Goal: Task Accomplishment & Management: Complete application form

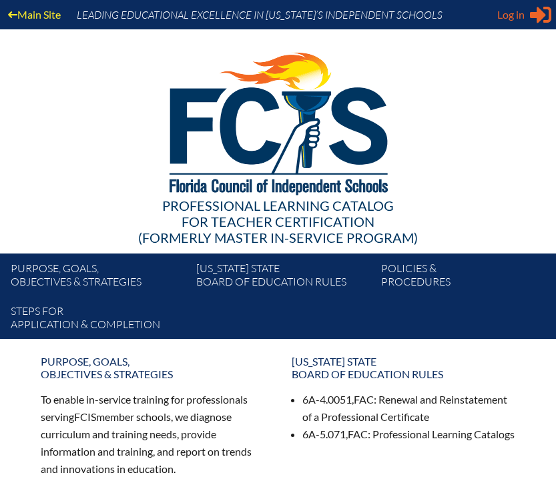
click at [524, 17] on div "Log in Close Sign in or register" at bounding box center [524, 14] width 54 height 21
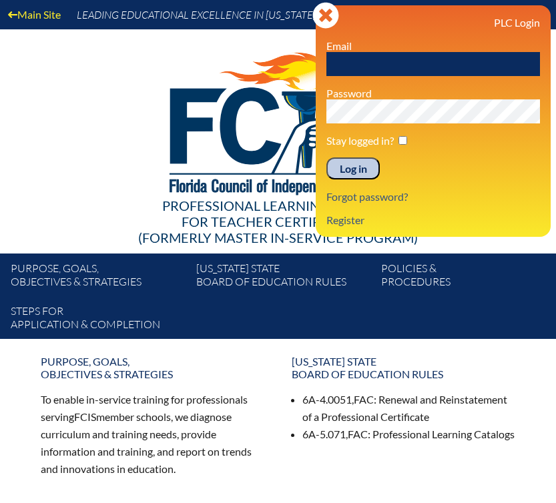
click at [430, 73] on input "text" at bounding box center [432, 64] width 213 height 24
click at [455, 208] on div "PLC Login Email Password Stay logged in? Log in Forgot password? Register" at bounding box center [432, 121] width 213 height 210
click at [406, 73] on input "text" at bounding box center [432, 64] width 213 height 24
click at [465, 189] on div "PLC Login Email Password Stay logged in? Log in Forgot password? Register" at bounding box center [432, 121] width 213 height 210
click at [400, 62] on input "text" at bounding box center [432, 64] width 213 height 24
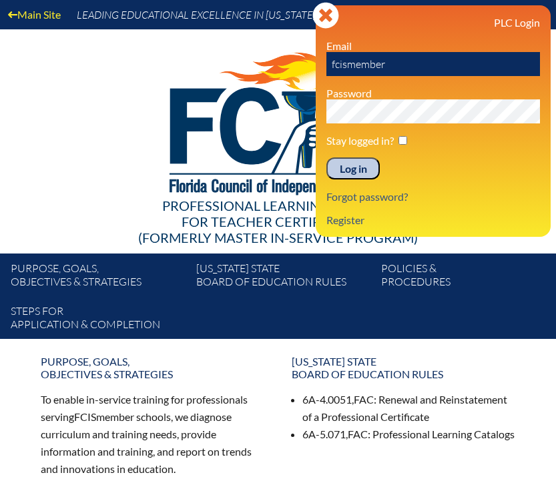
type input "fcismember"
click at [432, 15] on div "Log in Close Sign in or register PLC Login Email fcismember Password Stay logge…" at bounding box center [432, 120] width 235 height 231
click at [341, 221] on link "Register" at bounding box center [345, 220] width 49 height 18
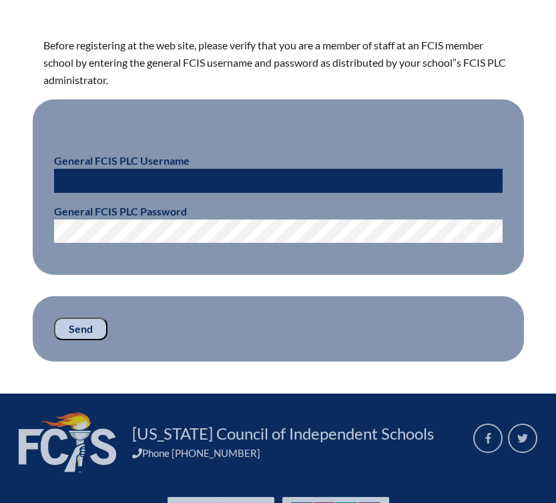
scroll to position [332, 0]
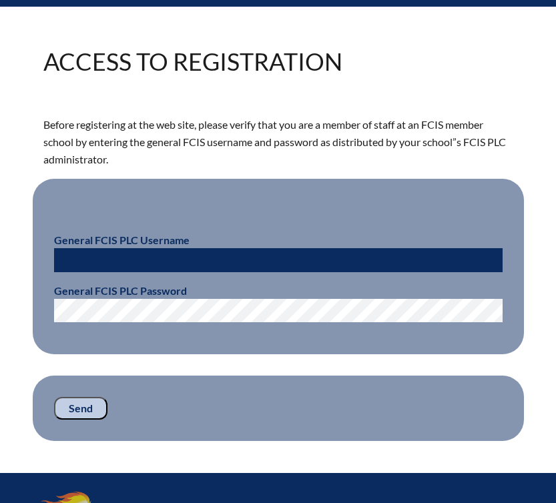
click at [269, 259] on input "text" at bounding box center [278, 260] width 448 height 24
type input "fcismember"
click at [317, 209] on fieldset "General FCIS PLC Username fcismember General FCIS PLC Password" at bounding box center [278, 267] width 491 height 176
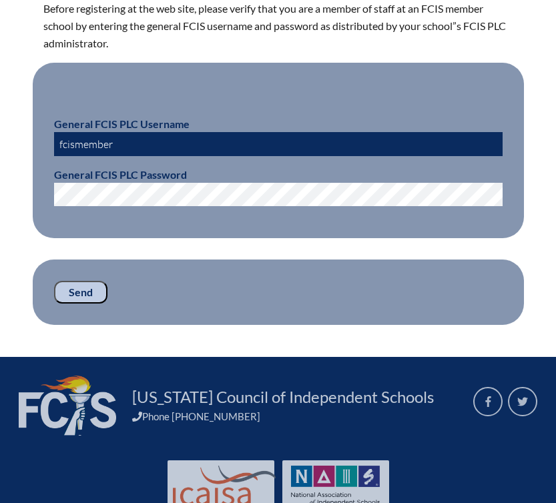
scroll to position [494, 0]
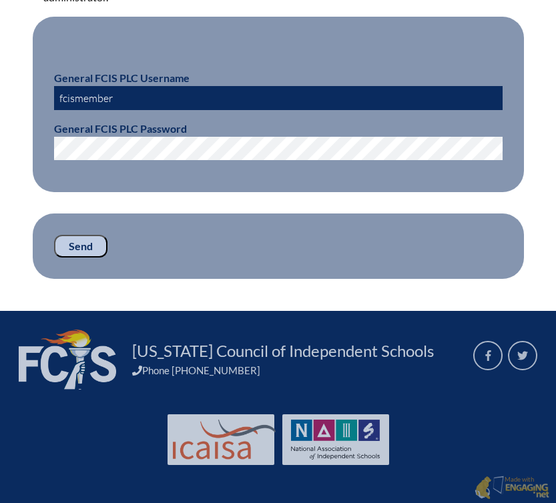
click at [91, 244] on input "Send" at bounding box center [80, 246] width 53 height 23
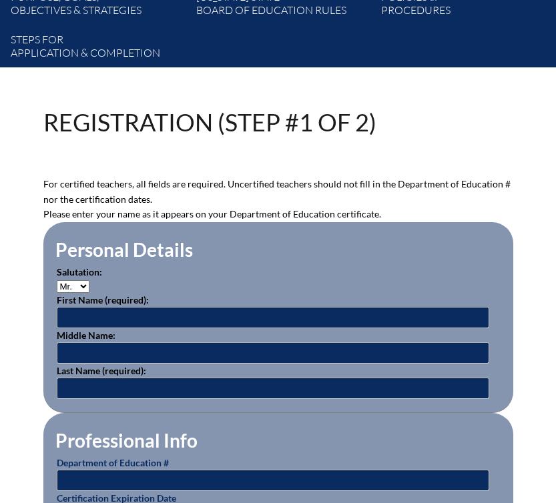
scroll to position [272, 0]
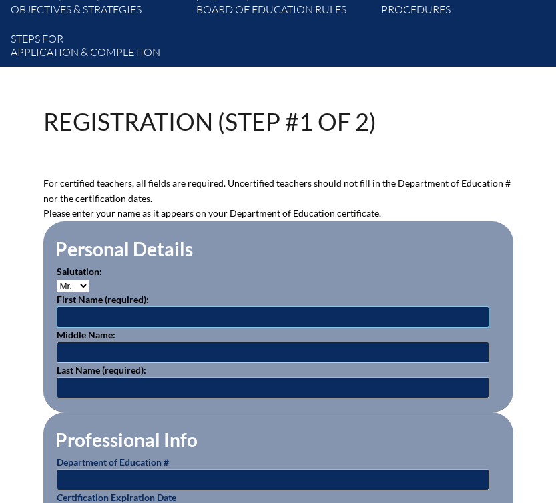
click at [215, 317] on input "text" at bounding box center [273, 316] width 432 height 21
type input "t"
type input "[PERSON_NAME]"
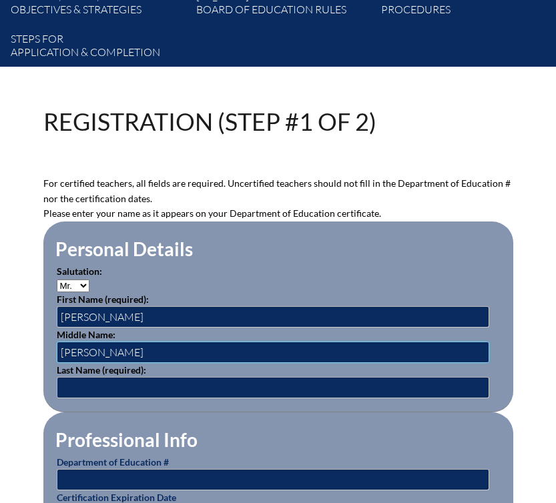
type input "[PERSON_NAME]"
click at [193, 392] on input "text" at bounding box center [273, 387] width 432 height 21
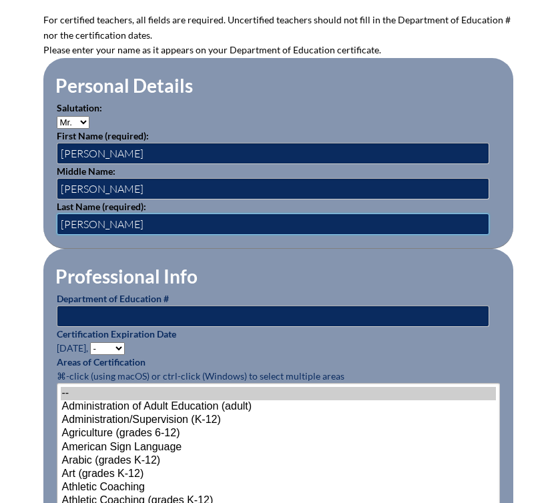
scroll to position [436, 0]
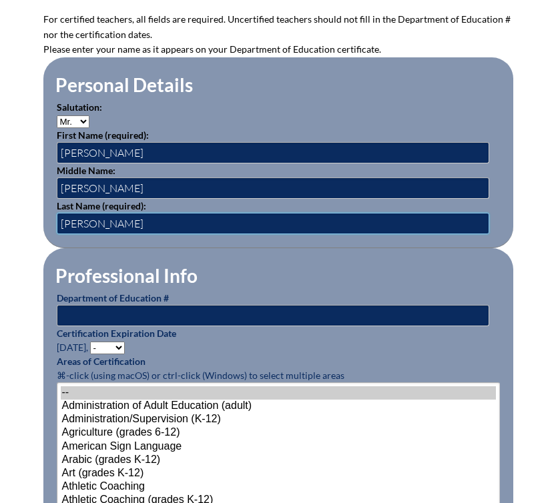
type input "Woolford"
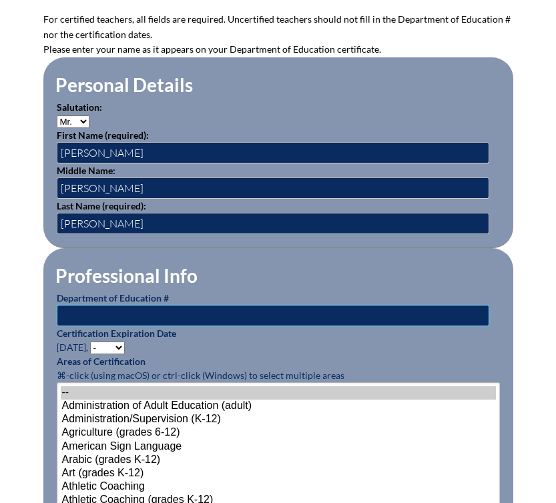
click at [140, 311] on input "text" at bounding box center [273, 315] width 432 height 21
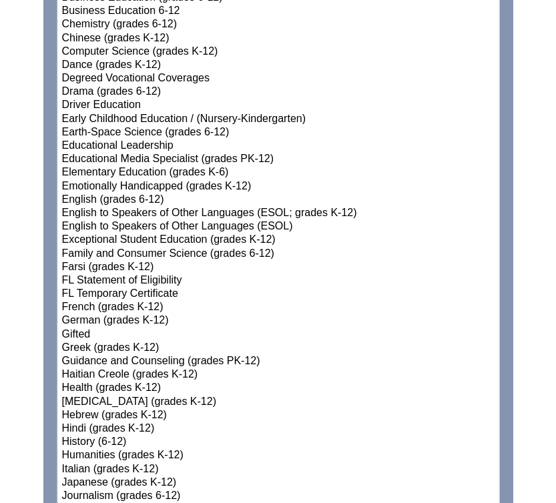
scroll to position [980, 0]
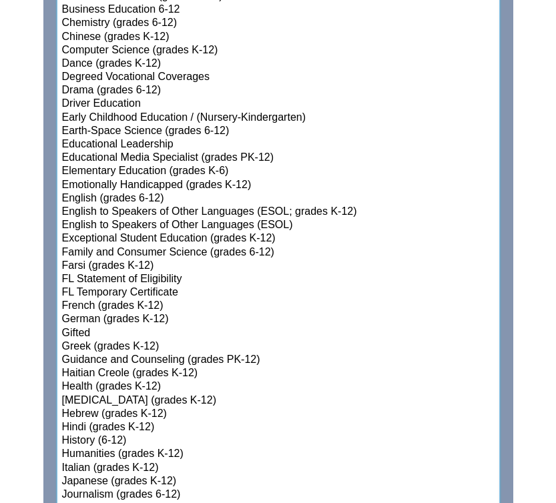
select select"]"] "26235"
click at [209, 293] on option "FL Temporary Certificate" at bounding box center [278, 292] width 435 height 13
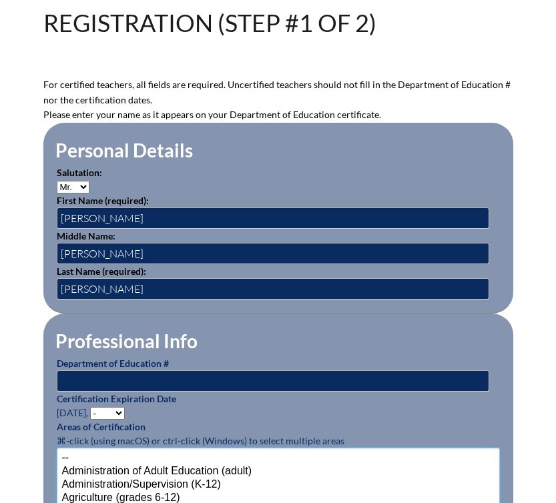
scroll to position [322, 0]
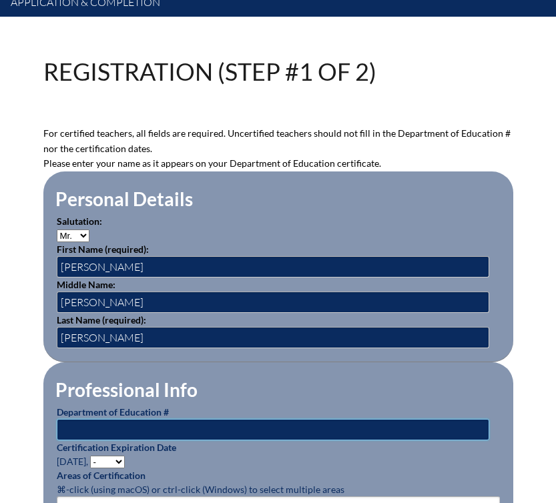
click at [165, 432] on input "text" at bounding box center [273, 429] width 432 height 21
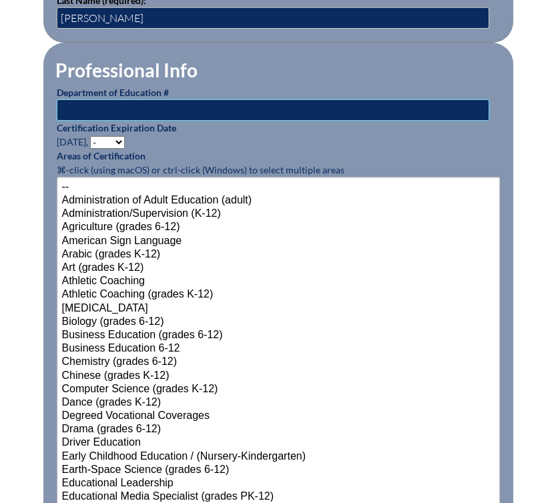
scroll to position [593, 0]
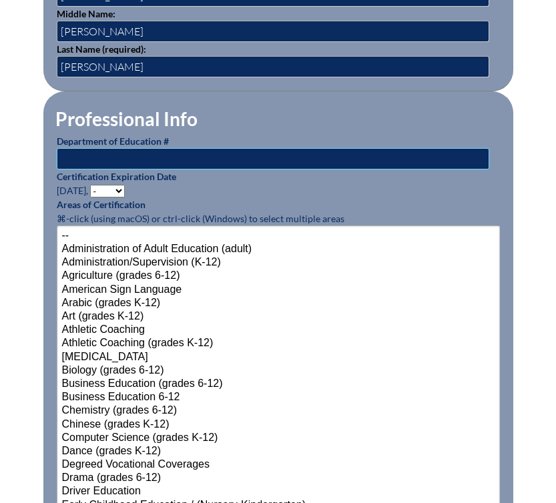
click at [257, 148] on input "text" at bounding box center [273, 158] width 432 height 21
paste input "1440817"
type input "1440817"
click at [115, 188] on select "- 2031 2030 2029 2028 2027 2026 2025 2024 2023 2022 2021 2020 2019 2018 2017 20…" at bounding box center [107, 191] width 35 height 13
select select "2026"
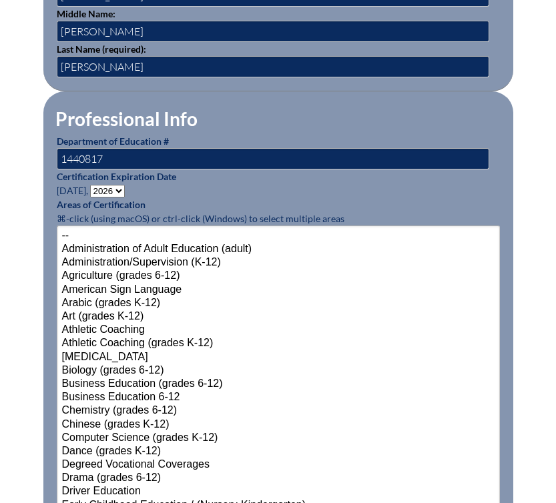
click at [92, 185] on select "- 2031 2030 2029 2028 2027 2026 2025 2024 2023 2022 2021 2020 2019 2018 2017 20…" at bounding box center [107, 191] width 35 height 13
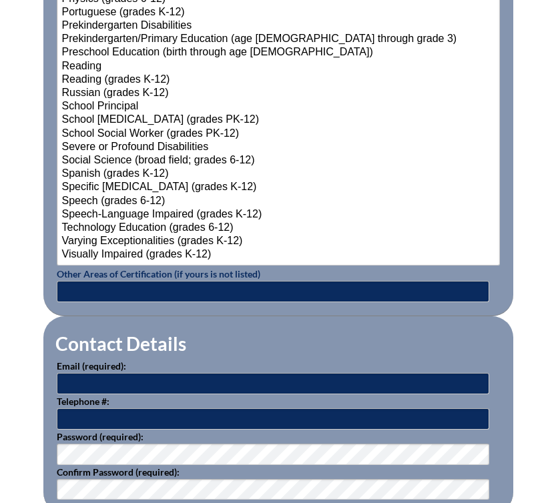
scroll to position [1702, 0]
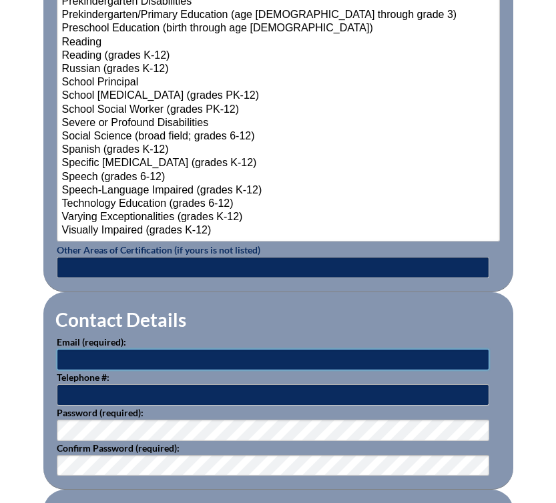
click at [243, 349] on input "text" at bounding box center [273, 359] width 432 height 21
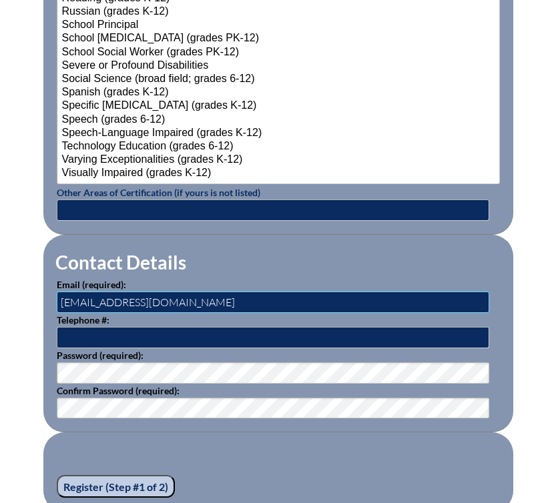
scroll to position [1765, 0]
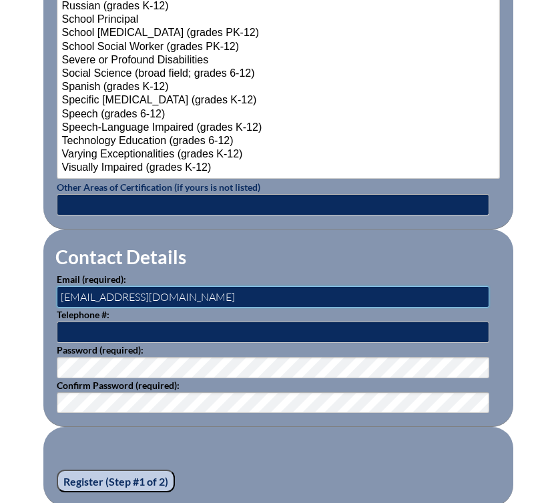
type input "[EMAIL_ADDRESS][DOMAIN_NAME]"
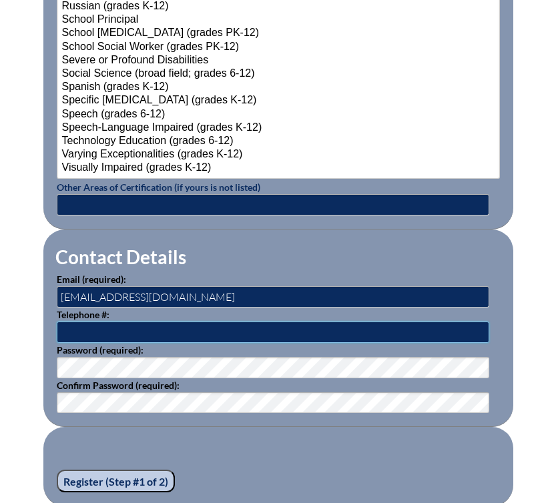
click at [262, 324] on input "text" at bounding box center [273, 331] width 432 height 21
type input "8502072923"
click at [79, 432] on fieldset "Register (Step #1 of 2)" at bounding box center [278, 466] width 470 height 79
click at [121, 478] on input "Register (Step #1 of 2)" at bounding box center [116, 481] width 118 height 23
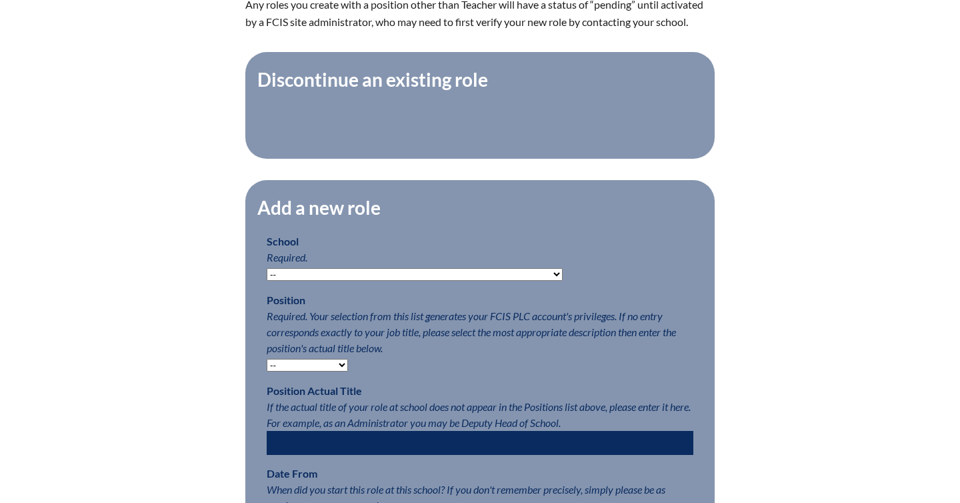
scroll to position [474, 0]
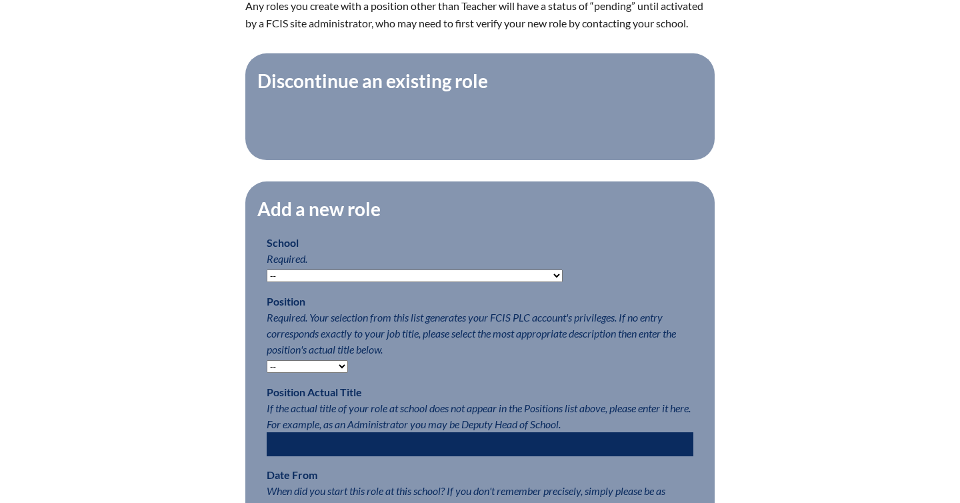
click at [398, 124] on fieldset "Discontinue an existing role" at bounding box center [480, 106] width 470 height 107
click at [396, 87] on legend "Discontinue an existing role" at bounding box center [372, 80] width 233 height 23
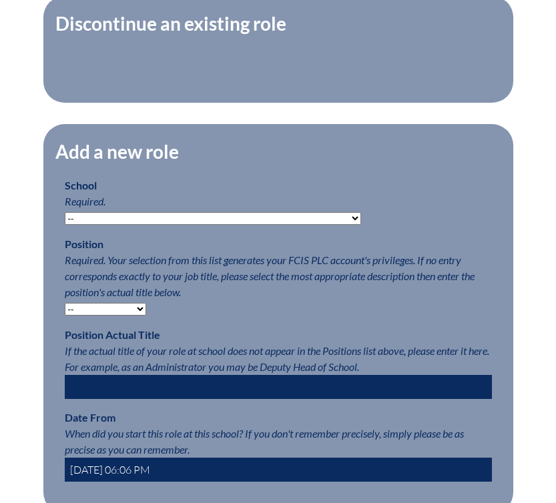
scroll to position [558, 0]
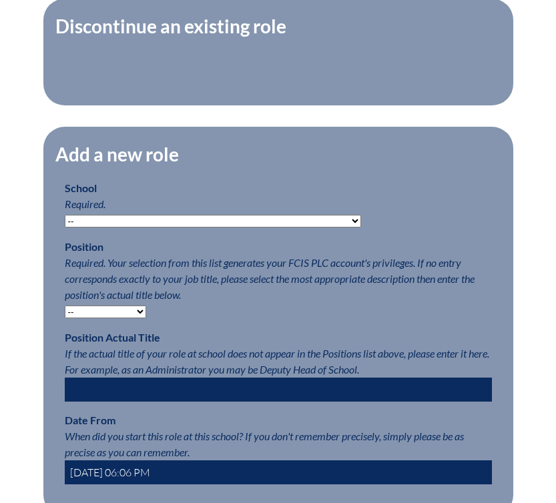
click at [262, 216] on select "-- Autism Inspired Academy Academy at Ocean Reef Academy at the Lakes Academy P…" at bounding box center [213, 221] width 296 height 13
select select "20315"
click at [65, 215] on select "-- Autism Inspired Academy Academy at Ocean Reef Academy at the Lakes Academy P…" at bounding box center [213, 221] width 296 height 13
click at [124, 307] on select "-- Teacher PLC Coordinator Head of School Administrator" at bounding box center [105, 311] width 81 height 13
select select "15563"
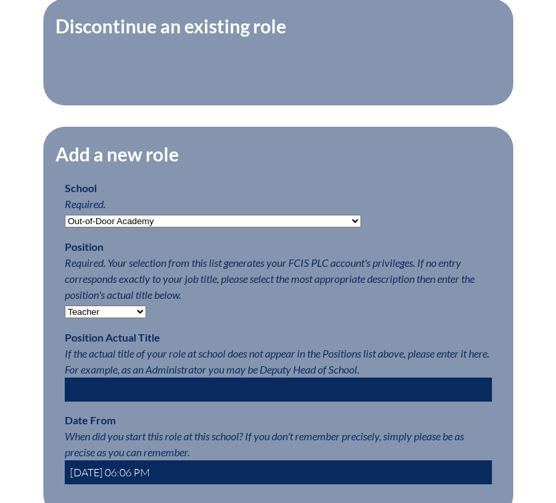
click at [65, 305] on select "-- Teacher PLC Coordinator Head of School Administrator" at bounding box center [105, 311] width 81 height 13
click at [259, 314] on p "Position Required. Your selection from this list generates your FCIS PLC accoun…" at bounding box center [278, 279] width 427 height 80
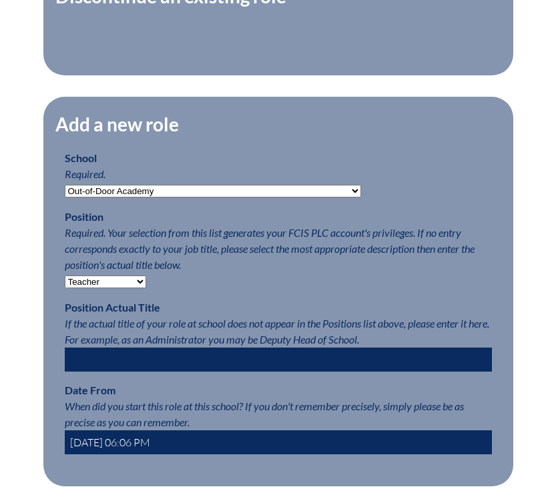
scroll to position [605, 0]
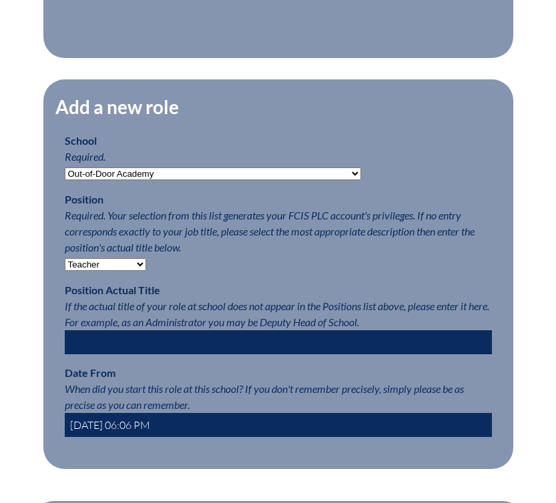
click at [263, 339] on input "text" at bounding box center [278, 342] width 427 height 24
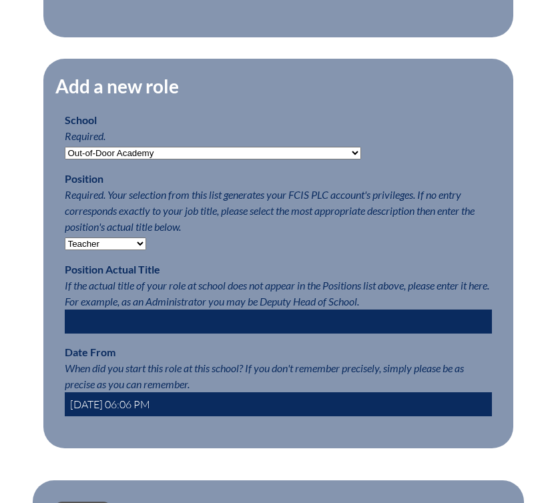
scroll to position [629, 0]
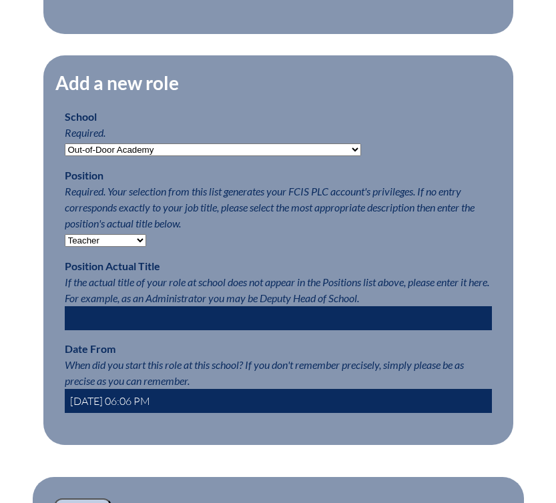
click at [229, 393] on input "2025-08-28 06:06 PM" at bounding box center [278, 401] width 427 height 24
click at [91, 393] on input "2025-08-28 06:06 PM" at bounding box center [278, 401] width 427 height 24
click at [107, 403] on input "2021-08-28 06:06 PM" at bounding box center [278, 401] width 427 height 24
click at [125, 395] on input "2021-08-28 06:06 PM" at bounding box center [278, 401] width 427 height 24
click at [198, 403] on input "2021-08-01 06:06 PM" at bounding box center [278, 401] width 427 height 24
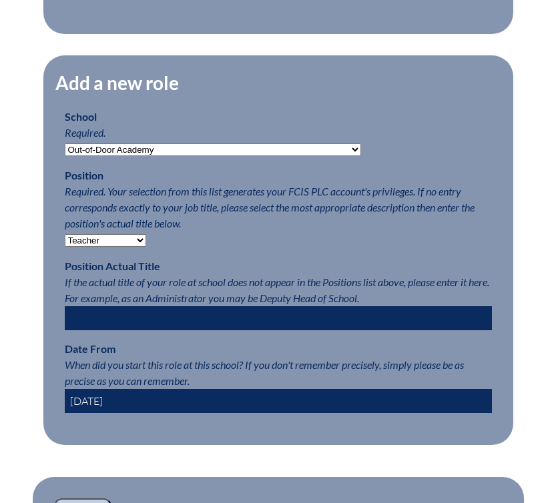
scroll to position [738, 0]
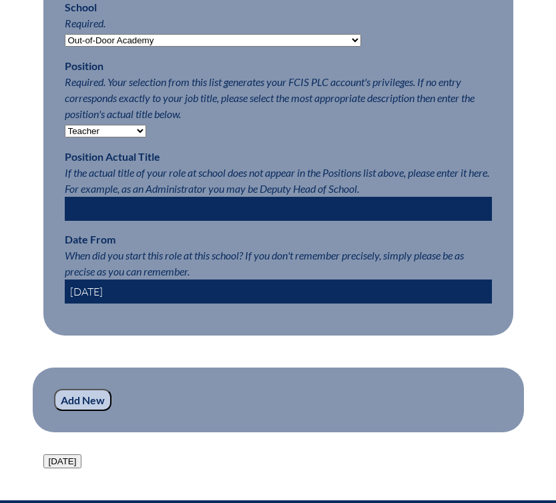
type input "2021-08-01"
click at [90, 403] on input "Add New" at bounding box center [82, 400] width 57 height 23
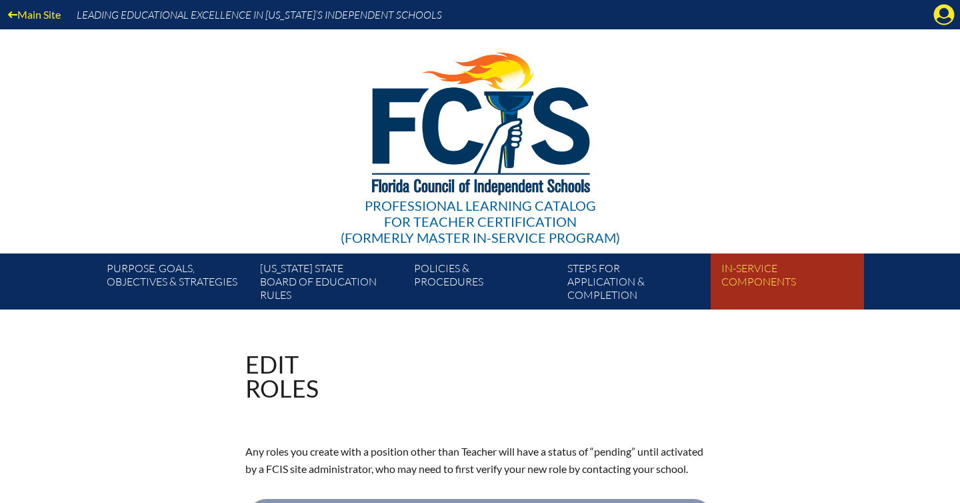
click at [555, 284] on link "In-service components" at bounding box center [792, 284] width 153 height 51
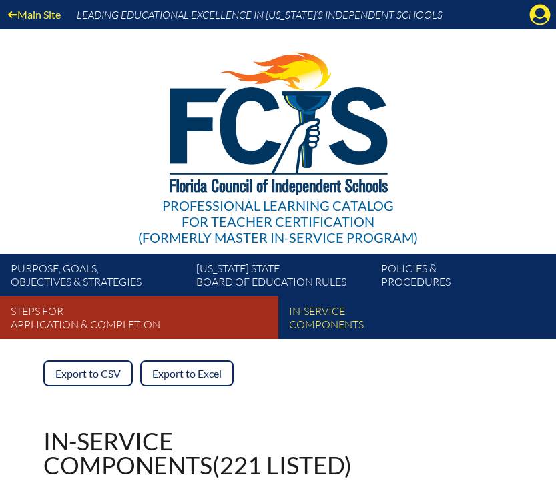
click at [95, 333] on link "Steps for application & completion" at bounding box center [144, 319] width 278 height 37
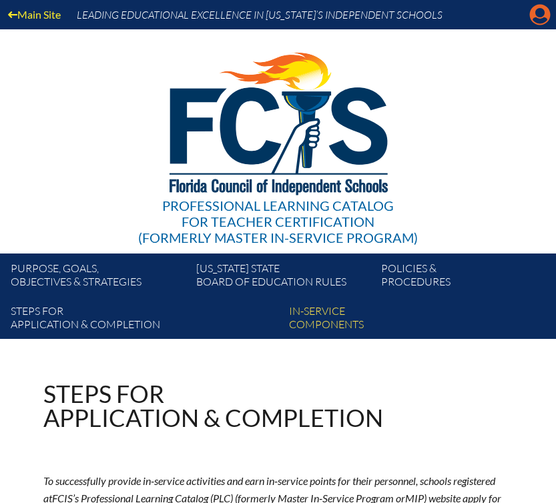
click at [536, 12] on icon "Manage account" at bounding box center [539, 14] width 21 height 21
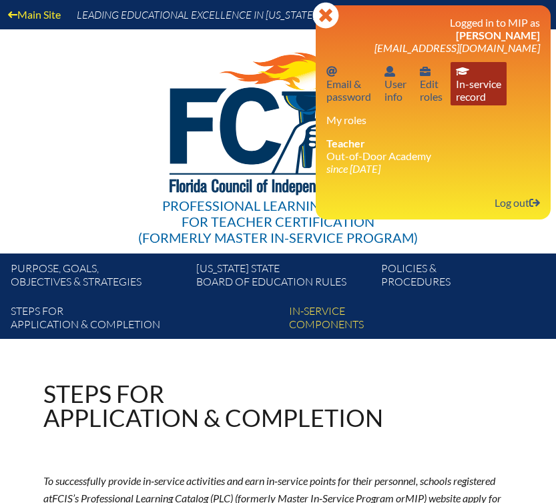
click at [490, 88] on link "In-service record In-service record" at bounding box center [478, 83] width 56 height 43
